Goal: Find specific page/section: Locate a particular part of the current website

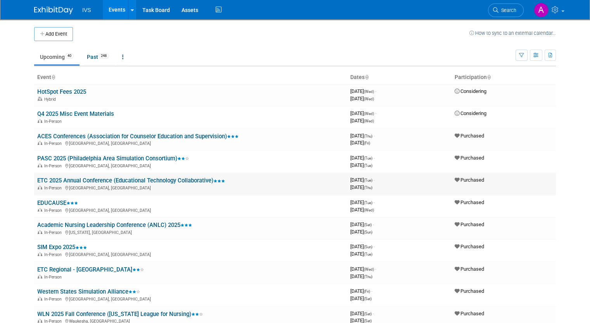
click at [82, 179] on link "ETC 2025 Annual Conference (Educational Technology Collaborative)" at bounding box center [131, 180] width 188 height 7
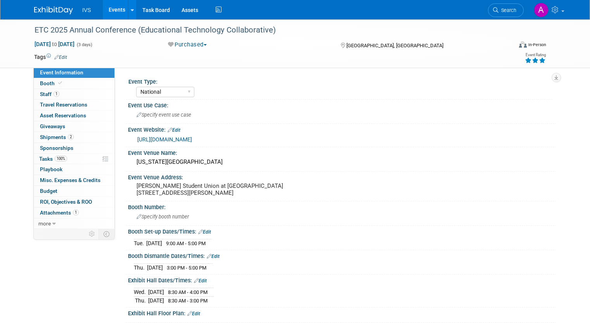
select select "National"
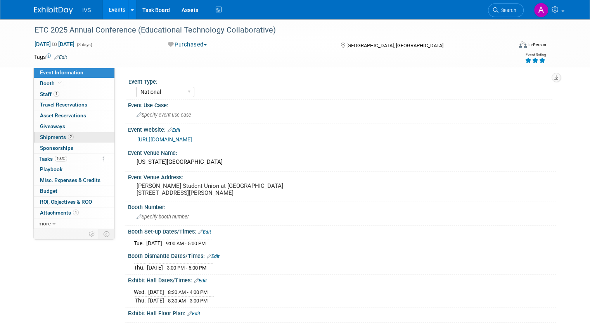
click at [68, 138] on link "2 Shipments 2" at bounding box center [74, 137] width 81 height 10
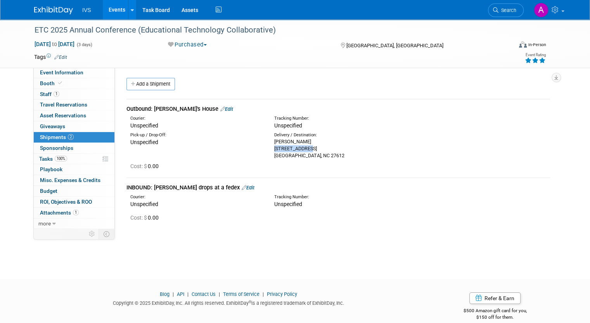
drag, startPoint x: 274, startPoint y: 151, endPoint x: 304, endPoint y: 151, distance: 29.9
click at [304, 151] on div "Delivery / Destination: [PERSON_NAME] [STREET_ADDRESS][PERSON_NAME]" at bounding box center [340, 145] width 144 height 27
drag, startPoint x: 306, startPoint y: 146, endPoint x: 325, endPoint y: 148, distance: 19.1
click at [325, 148] on div "[PERSON_NAME] [STREET_ADDRESS][PERSON_NAME]" at bounding box center [340, 148] width 132 height 21
copy div "apt 1109"
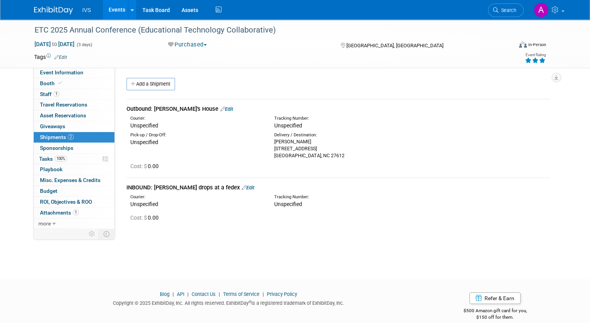
click at [302, 157] on div "[PERSON_NAME] [STREET_ADDRESS][PERSON_NAME]" at bounding box center [340, 148] width 132 height 21
copy div "27612"
click at [261, 223] on td "INBOUND: [PERSON_NAME] drops at a fedex Edit Courier: Unspecified Tracking Numb…" at bounding box center [337, 203] width 423 height 51
click at [292, 249] on div "ETC 2025 Annual Conference (Educational Technology Collaborative) [DATE] to [DA…" at bounding box center [295, 142] width 590 height 246
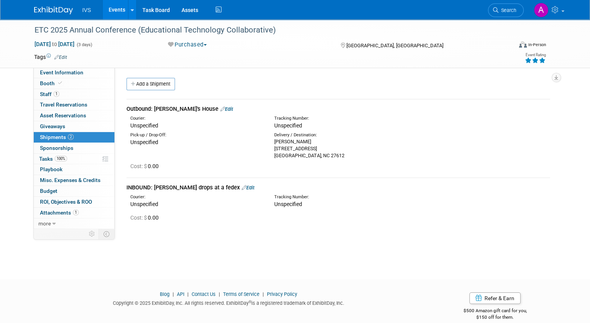
click at [318, 242] on div "ETC 2025 Annual Conference (Educational Technology Collaborative) [DATE] to [DA…" at bounding box center [295, 142] width 590 height 246
